Goal: Communication & Community: Answer question/provide support

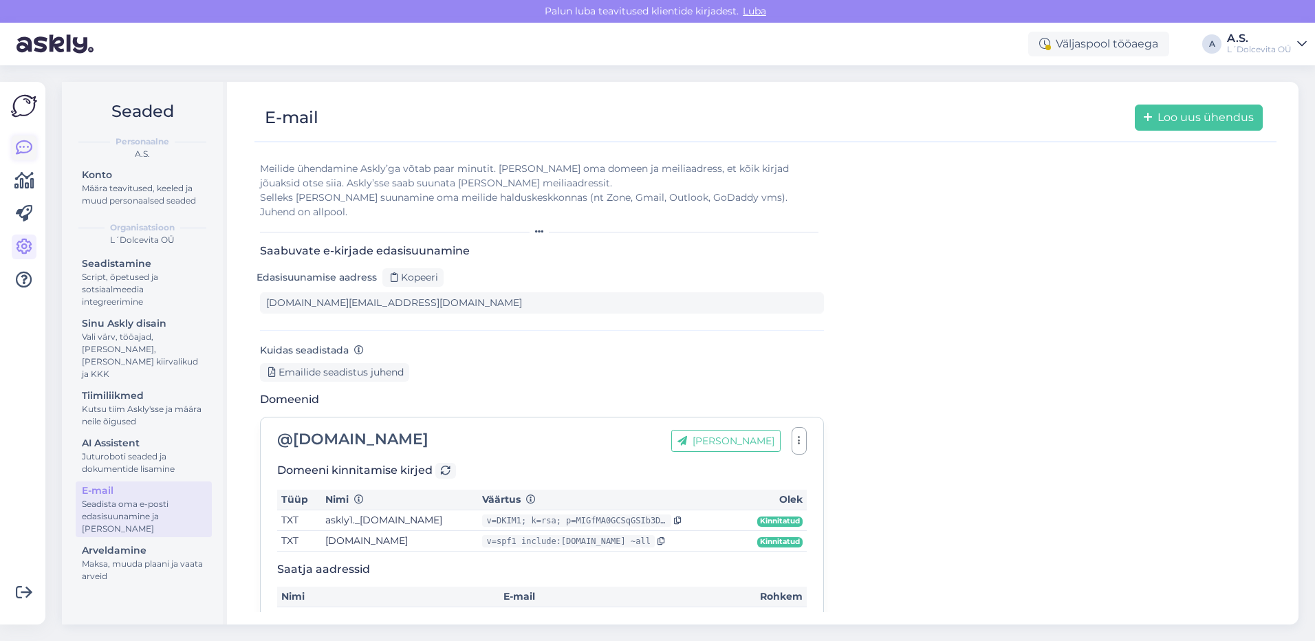
click at [23, 151] on icon at bounding box center [24, 148] width 17 height 17
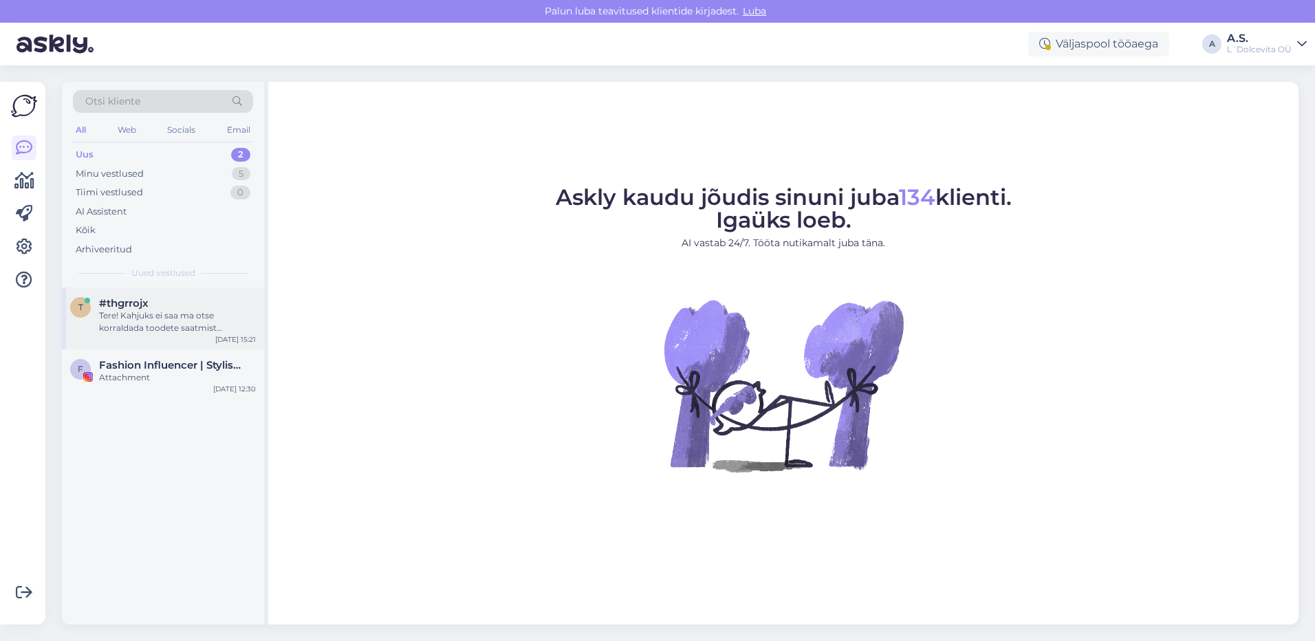
click at [142, 321] on div "Tere! Kahjuks ei saa ma otse korraldada toodete saatmist kaupluste vahel. Edast…" at bounding box center [177, 322] width 157 height 25
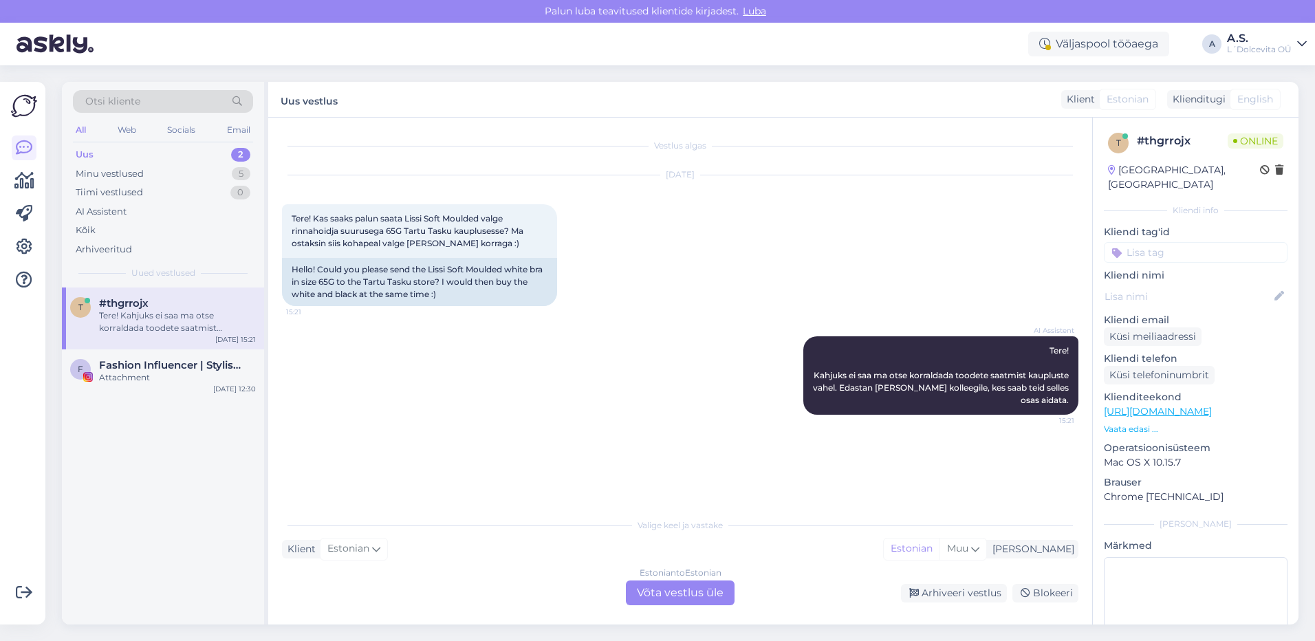
click at [667, 597] on div "Estonian to Estonian Võta vestlus üle" at bounding box center [680, 593] width 109 height 25
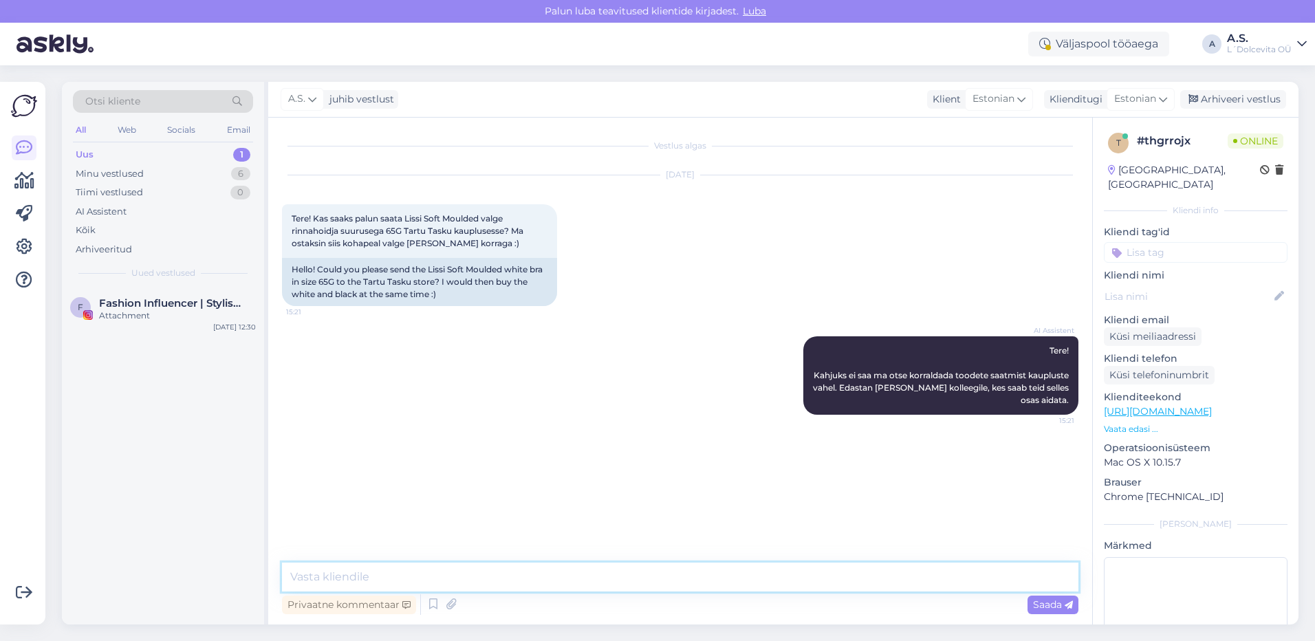
click at [429, 574] on textarea at bounding box center [680, 577] width 797 height 29
type textarea "Tere, toodete saatmine [PERSON_NAME] tavaolukorras läbi kaupluse. Kas Tartu kau…"
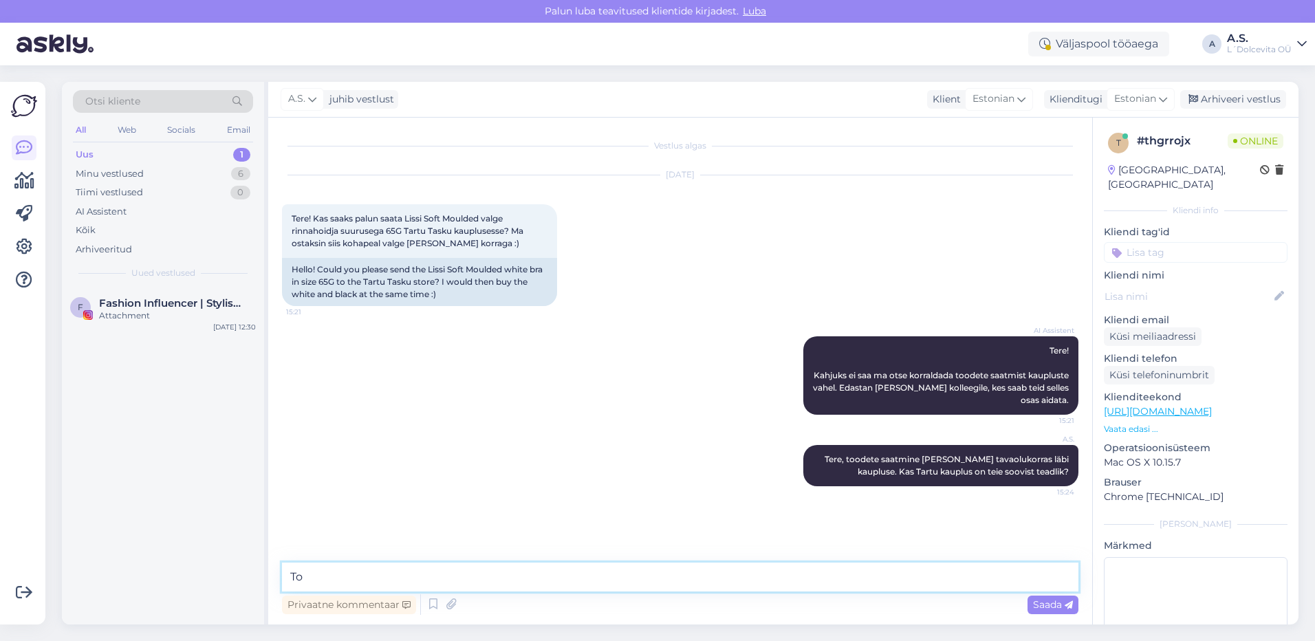
type textarea "T"
type textarea "Kas [PERSON_NAME] täpsustanud kas meil on teie soovitud toode olemas?"
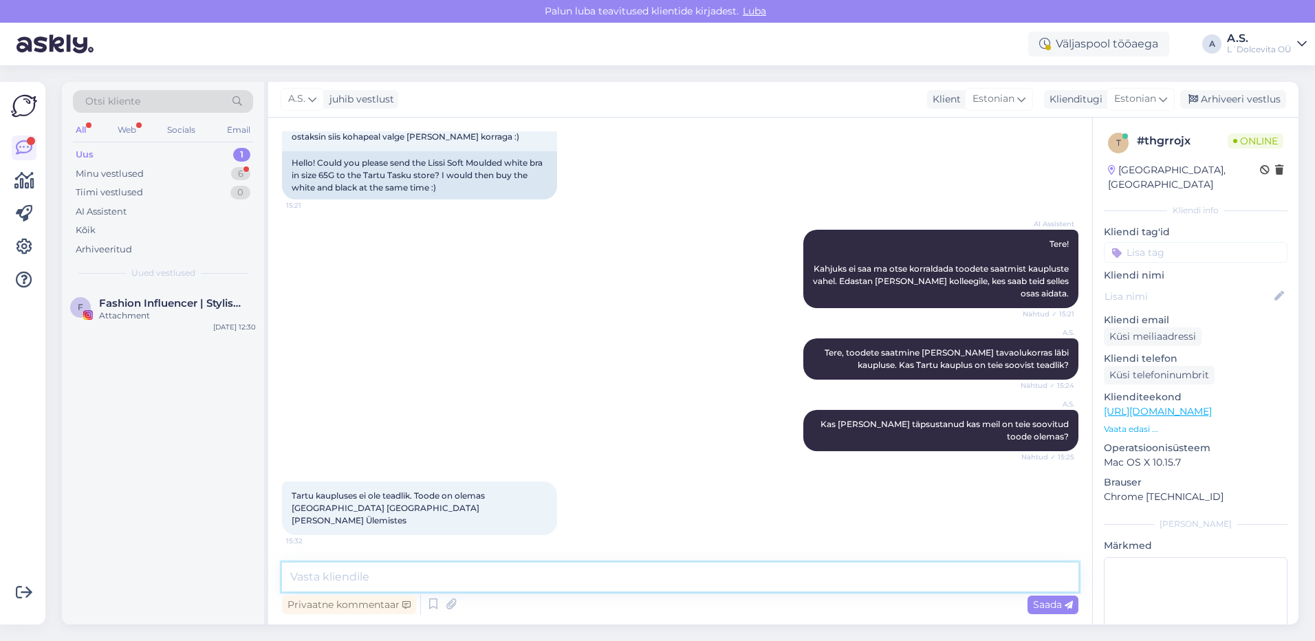
scroll to position [94, 0]
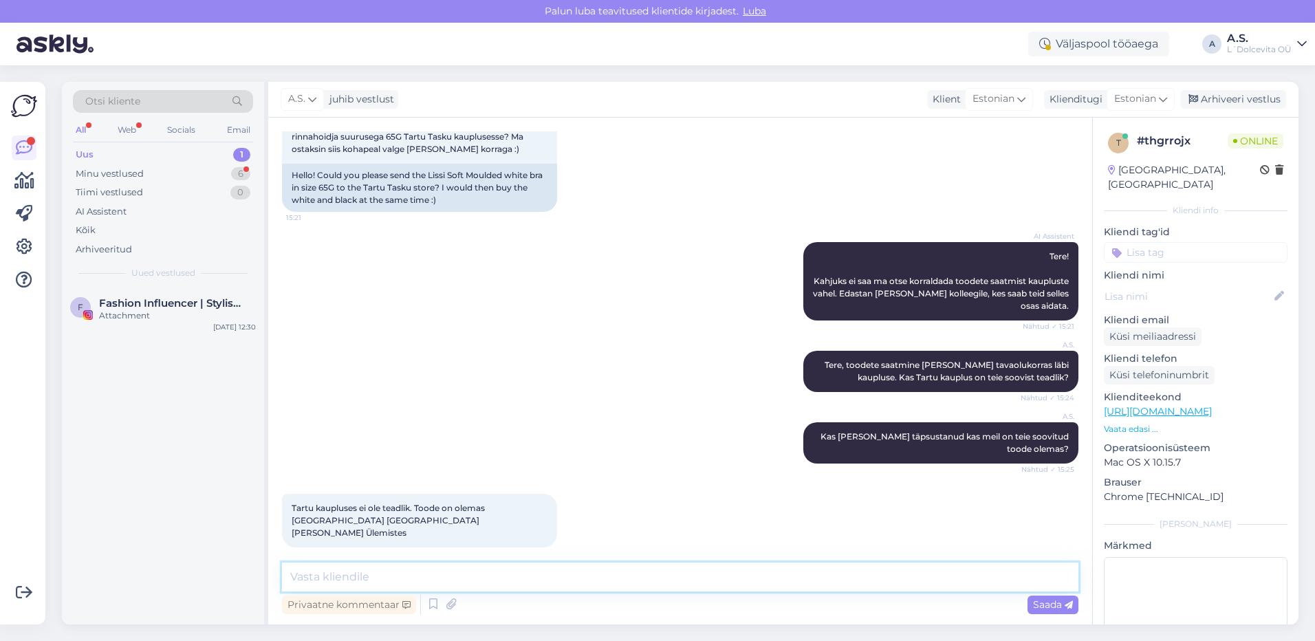
click at [387, 584] on textarea at bounding box center [680, 577] width 797 height 29
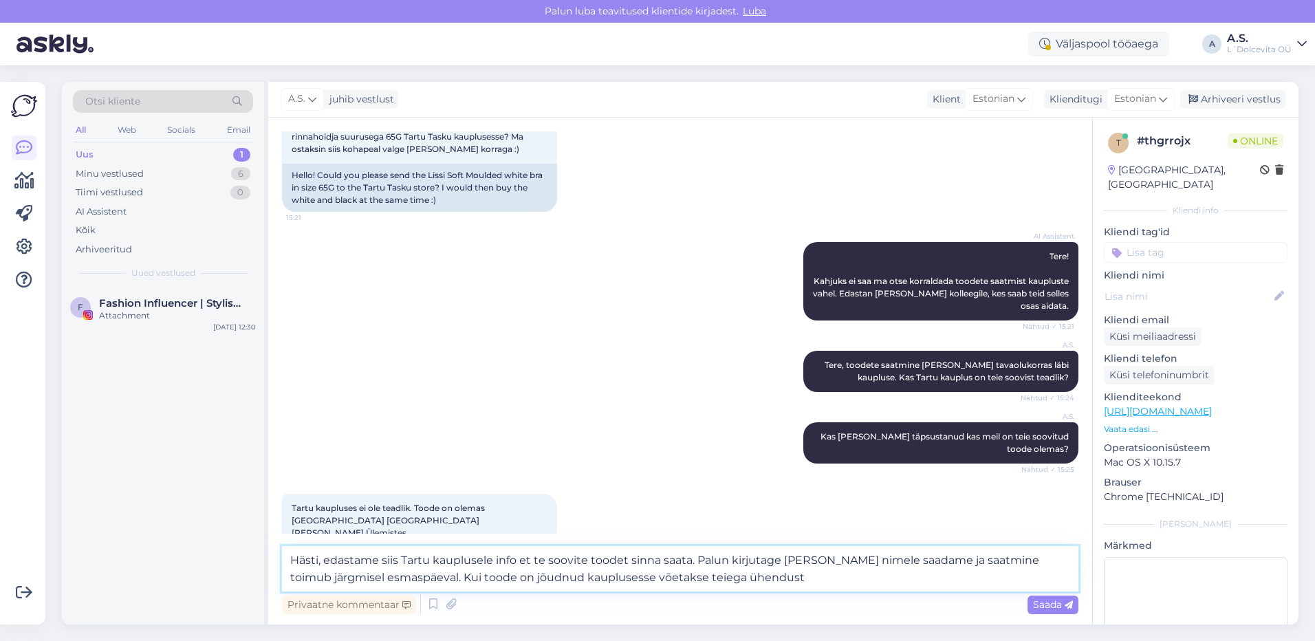
click at [905, 560] on textarea "Hästi, edastame siis Tartu kauplusele info et te soovite toodet sinna saata. Pa…" at bounding box center [680, 568] width 797 height 45
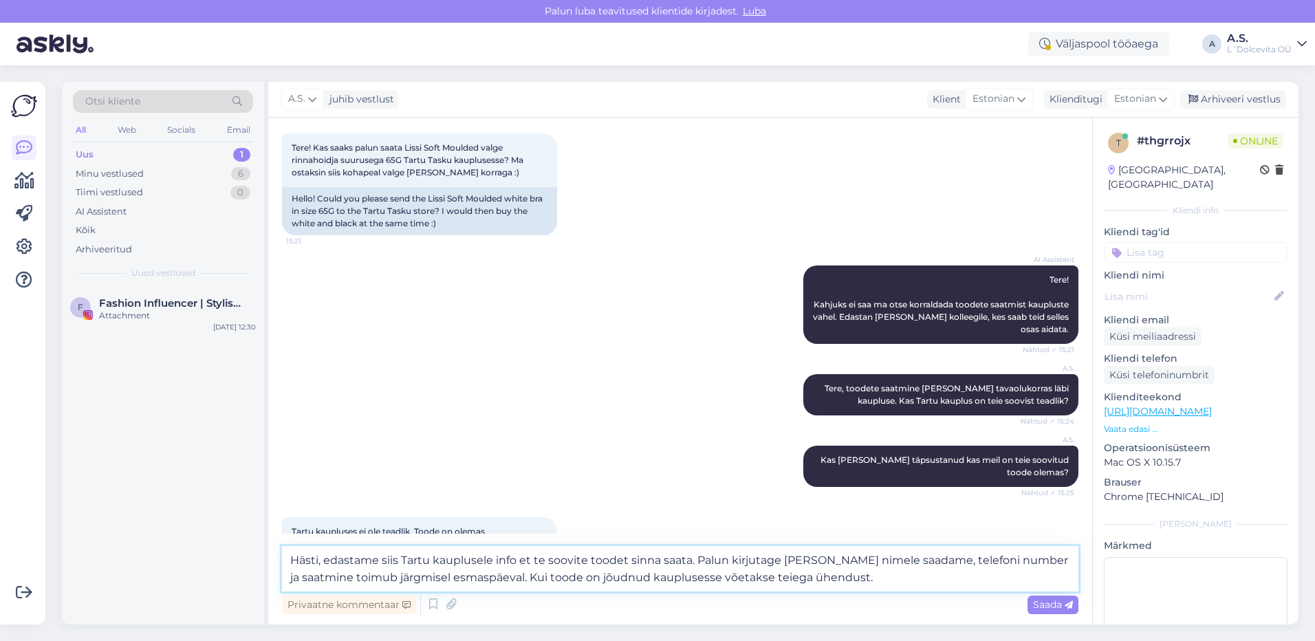
scroll to position [111, 0]
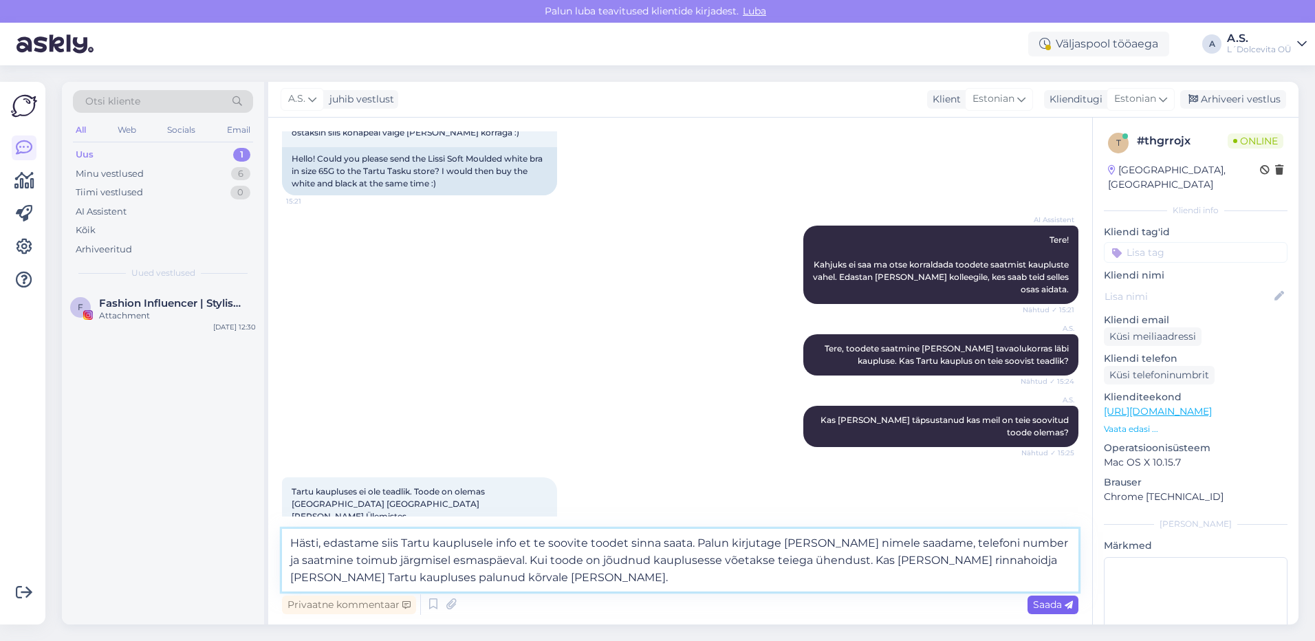
type textarea "Hästi, edastame siis Tartu kauplusele info et te soovite toodet sinna saata. Pa…"
click at [1046, 604] on span "Saada" at bounding box center [1053, 605] width 40 height 12
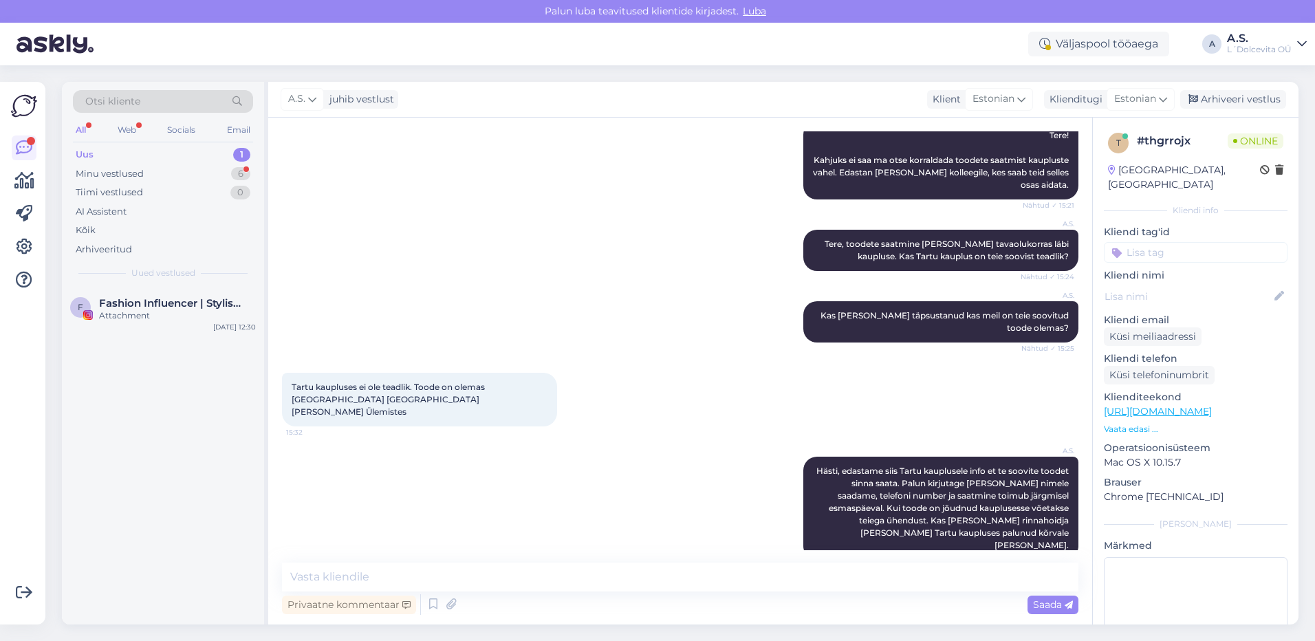
scroll to position [299, 0]
